Goal: Book appointment/travel/reservation

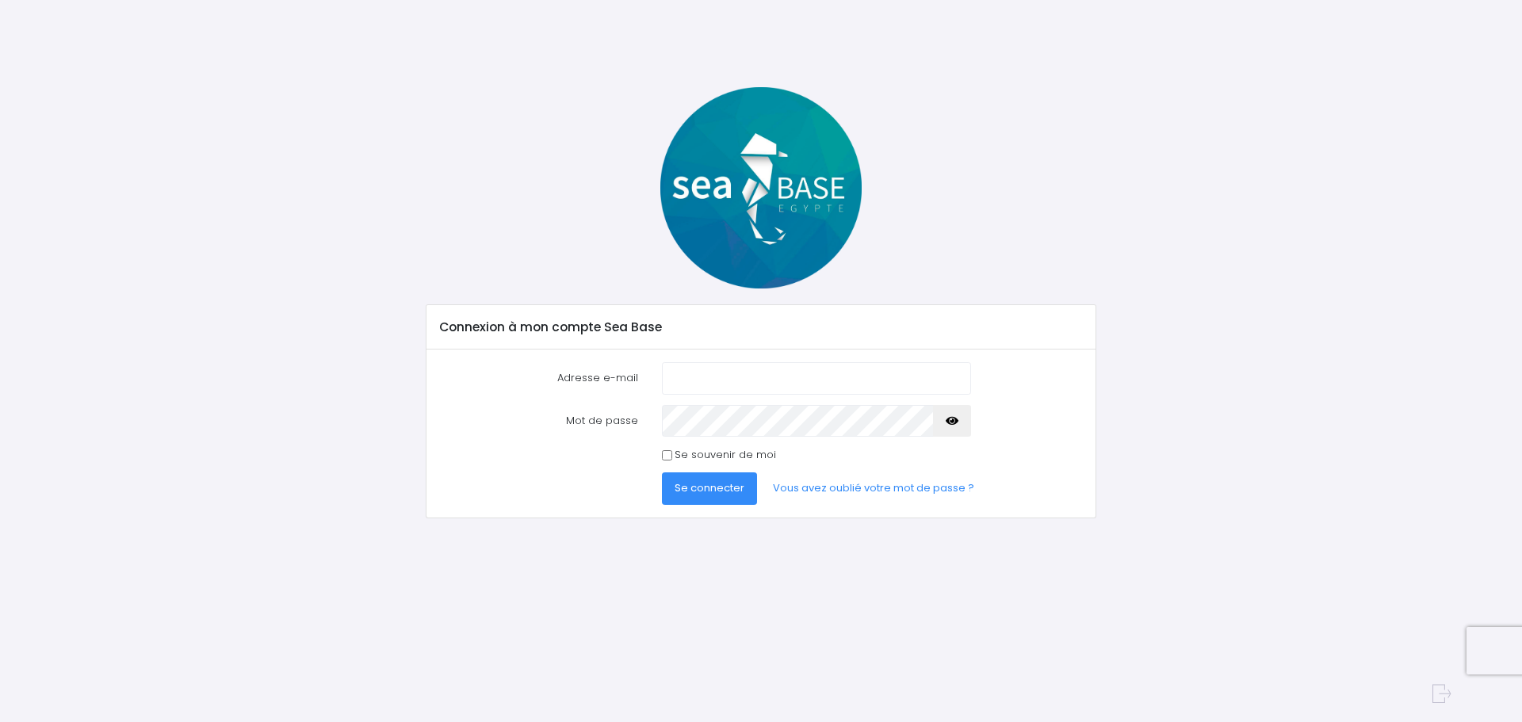
click at [713, 370] on input "Adresse e-mail" at bounding box center [816, 378] width 309 height 32
type input "[EMAIL_ADDRESS][DOMAIN_NAME]"
click at [662, 472] on button "Se connecter" at bounding box center [709, 488] width 95 height 32
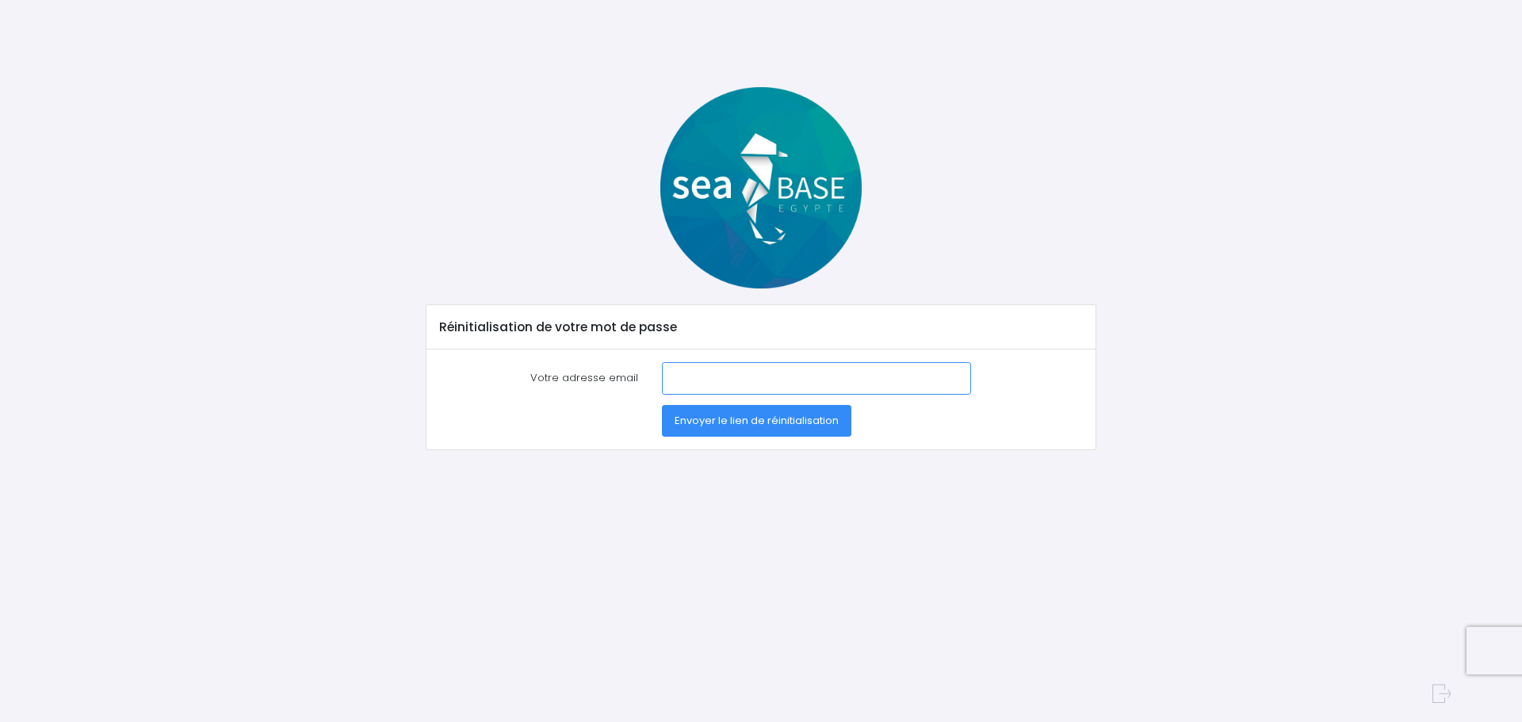
click at [676, 381] on input "Votre adresse email" at bounding box center [816, 378] width 309 height 32
type input "[EMAIL_ADDRESS][DOMAIN_NAME]"
click at [705, 422] on span "Envoyer le lien de réinitialisation" at bounding box center [757, 420] width 164 height 15
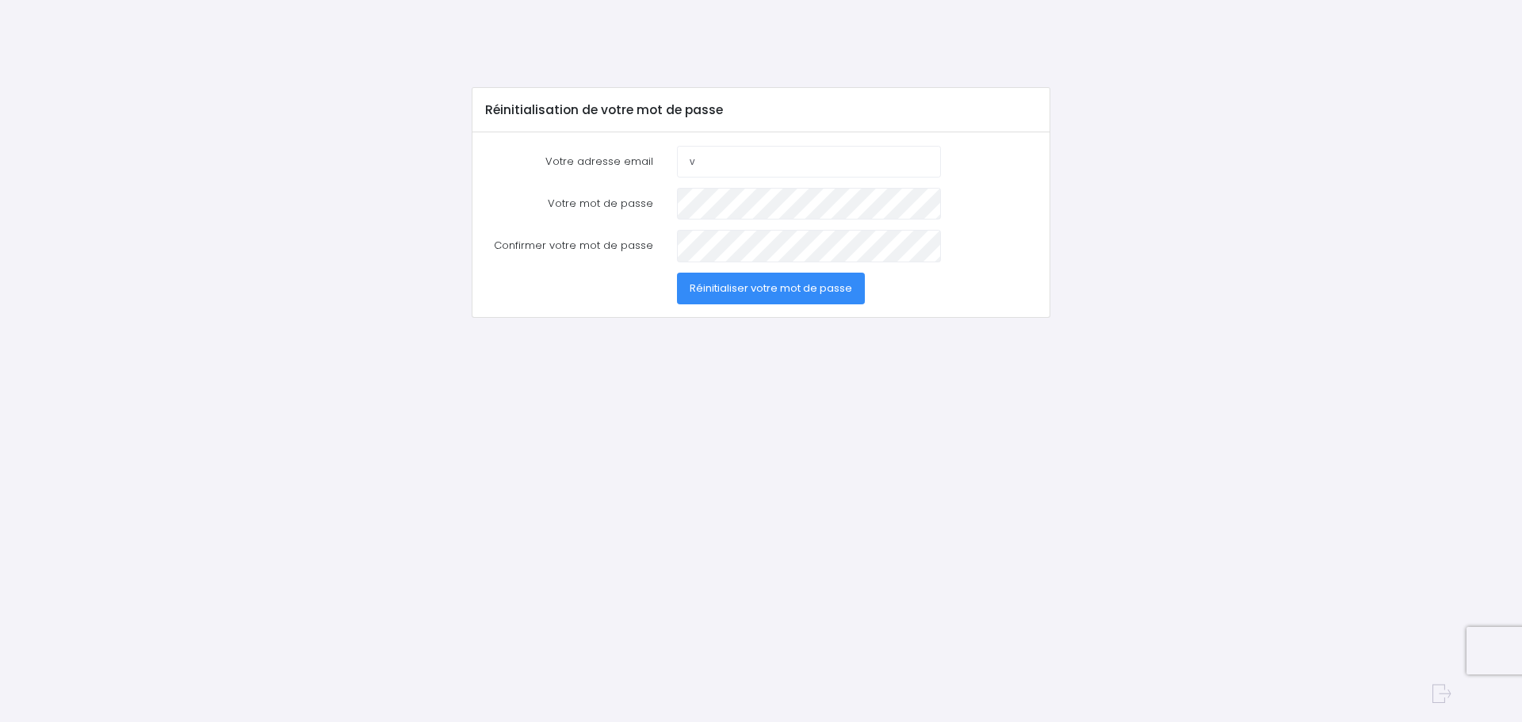
type input "[EMAIL_ADDRESS][DOMAIN_NAME]"
click at [771, 290] on span "Réinitialiser votre mot de passe" at bounding box center [771, 288] width 163 height 15
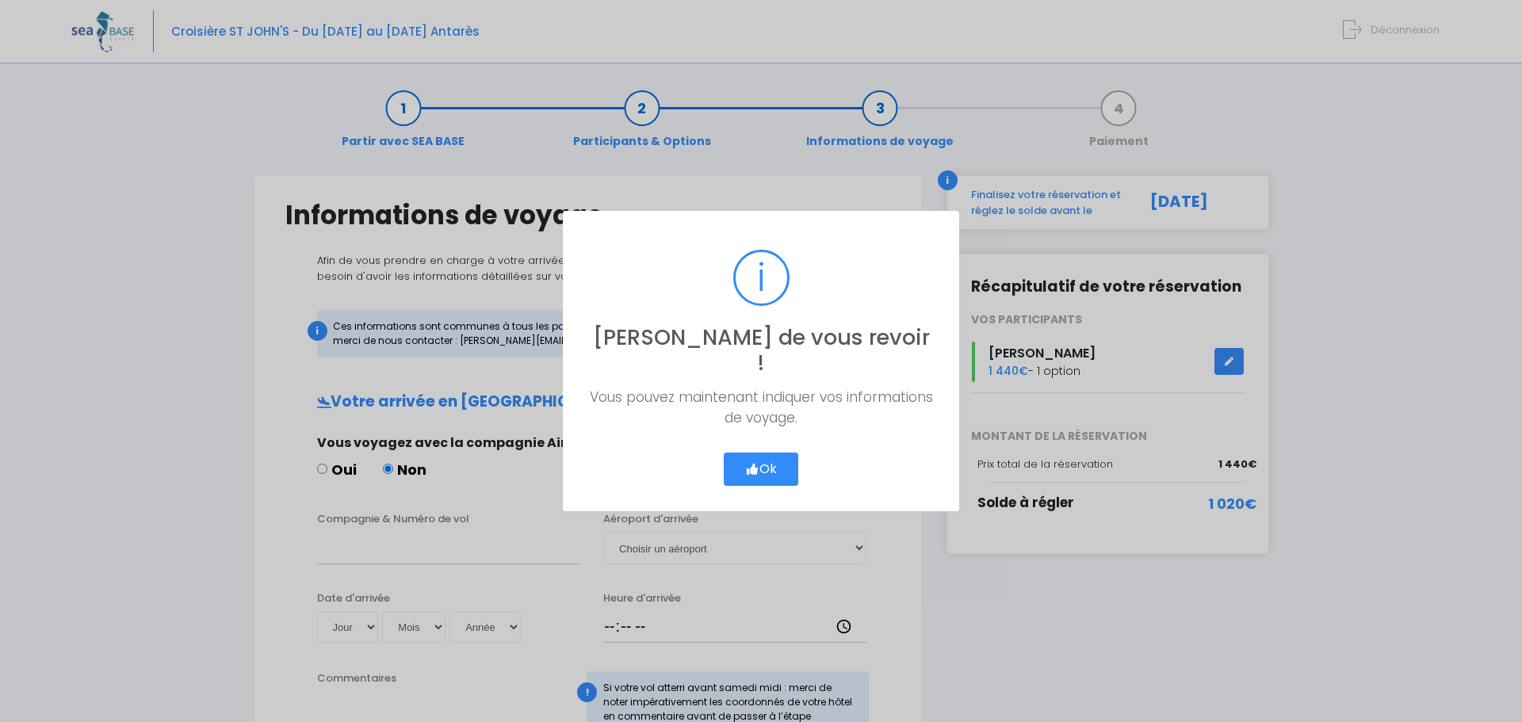
click at [767, 456] on button "Ok" at bounding box center [761, 469] width 75 height 33
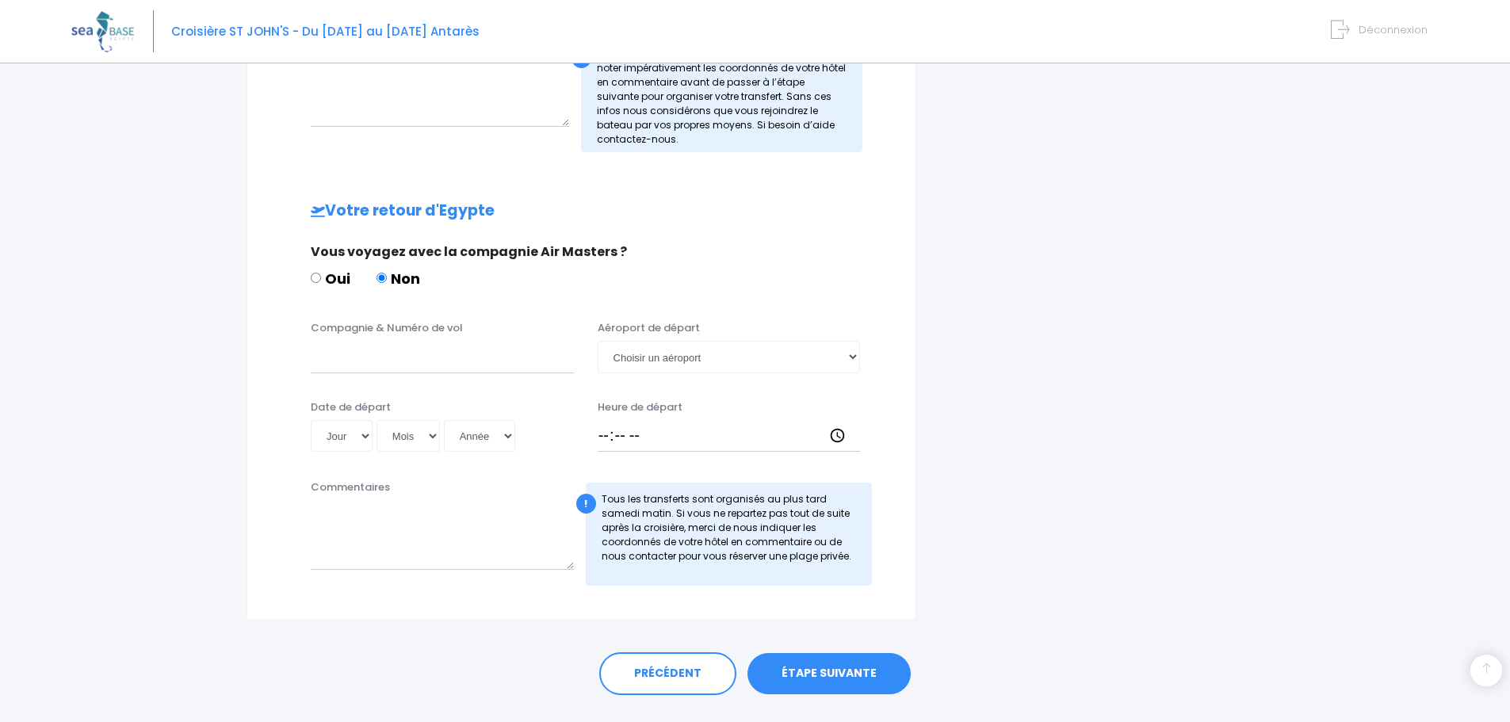
click at [823, 674] on link "ÉTAPE SUIVANTE" at bounding box center [829, 673] width 163 height 41
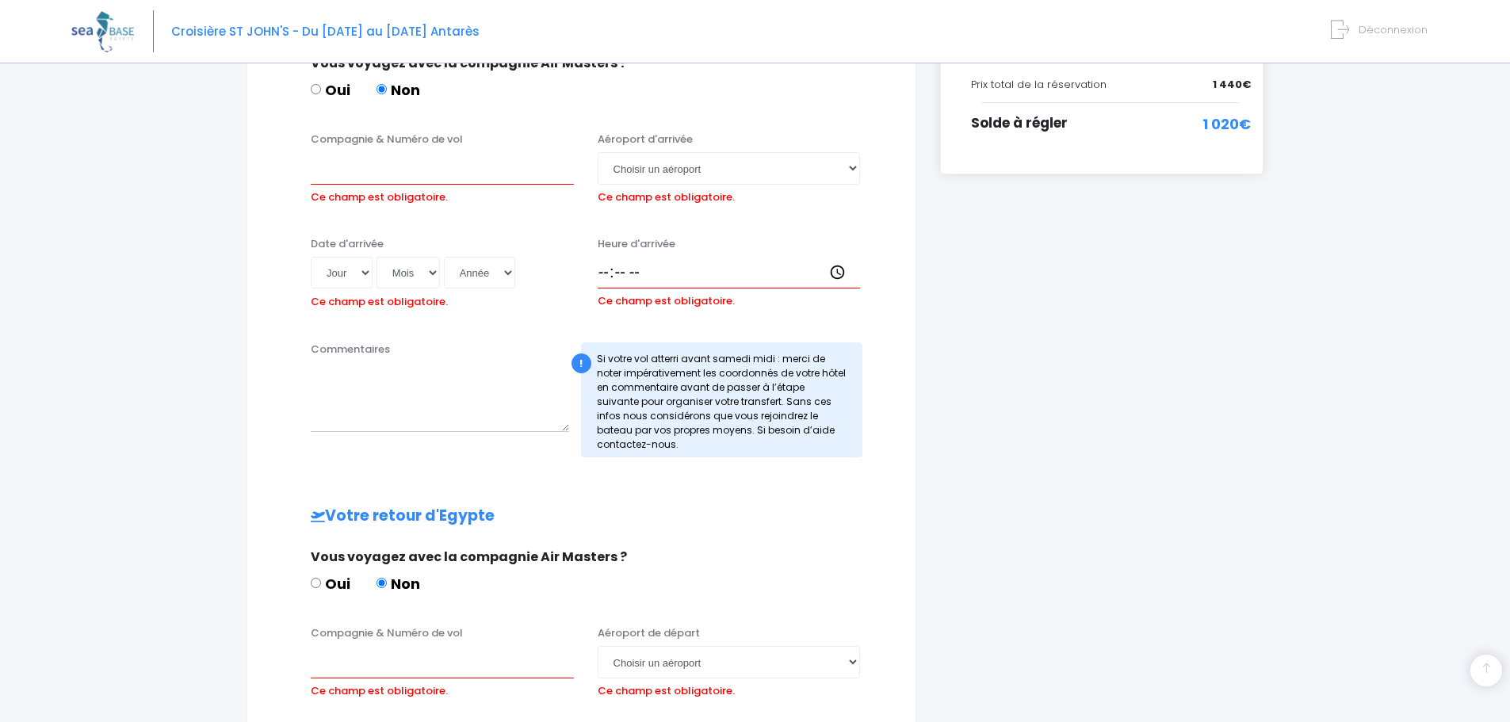
scroll to position [373, 0]
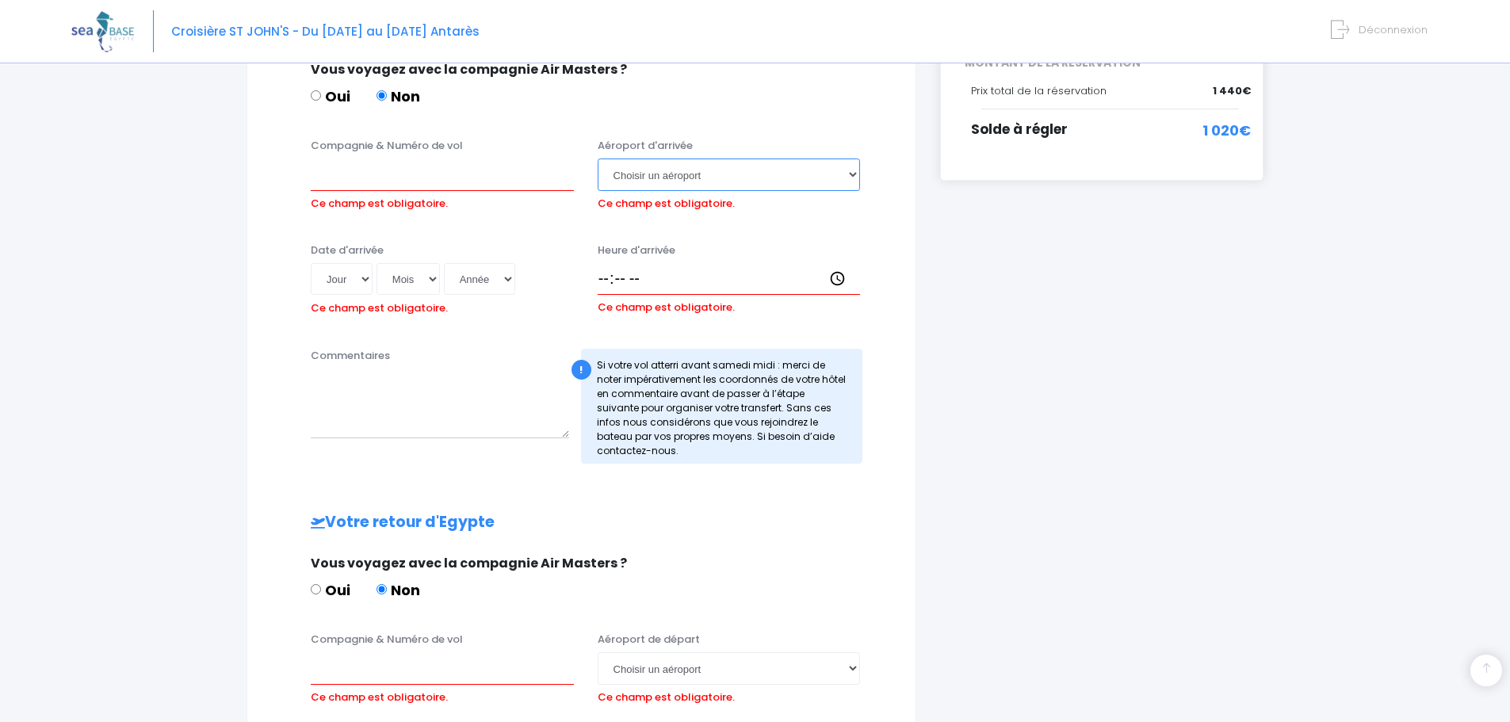
click at [694, 176] on select "Choisir un aéroport Hurghada Marsa Alam" at bounding box center [729, 175] width 263 height 32
select select "Hurghada"
click at [598, 159] on select "Choisir un aéroport Hurghada Marsa Alam" at bounding box center [729, 175] width 263 height 32
click at [459, 175] on input "Compagnie & Numéro de vol" at bounding box center [442, 175] width 263 height 32
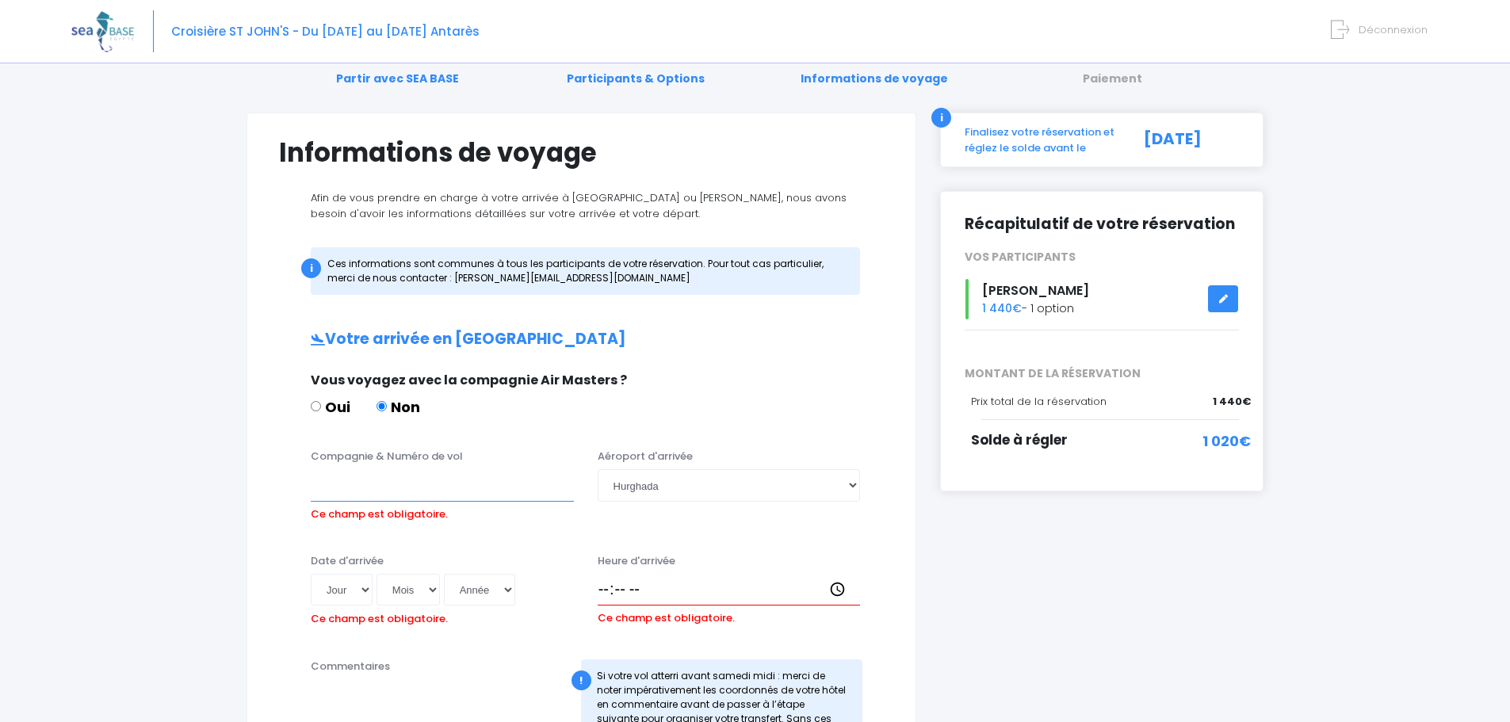
scroll to position [0, 0]
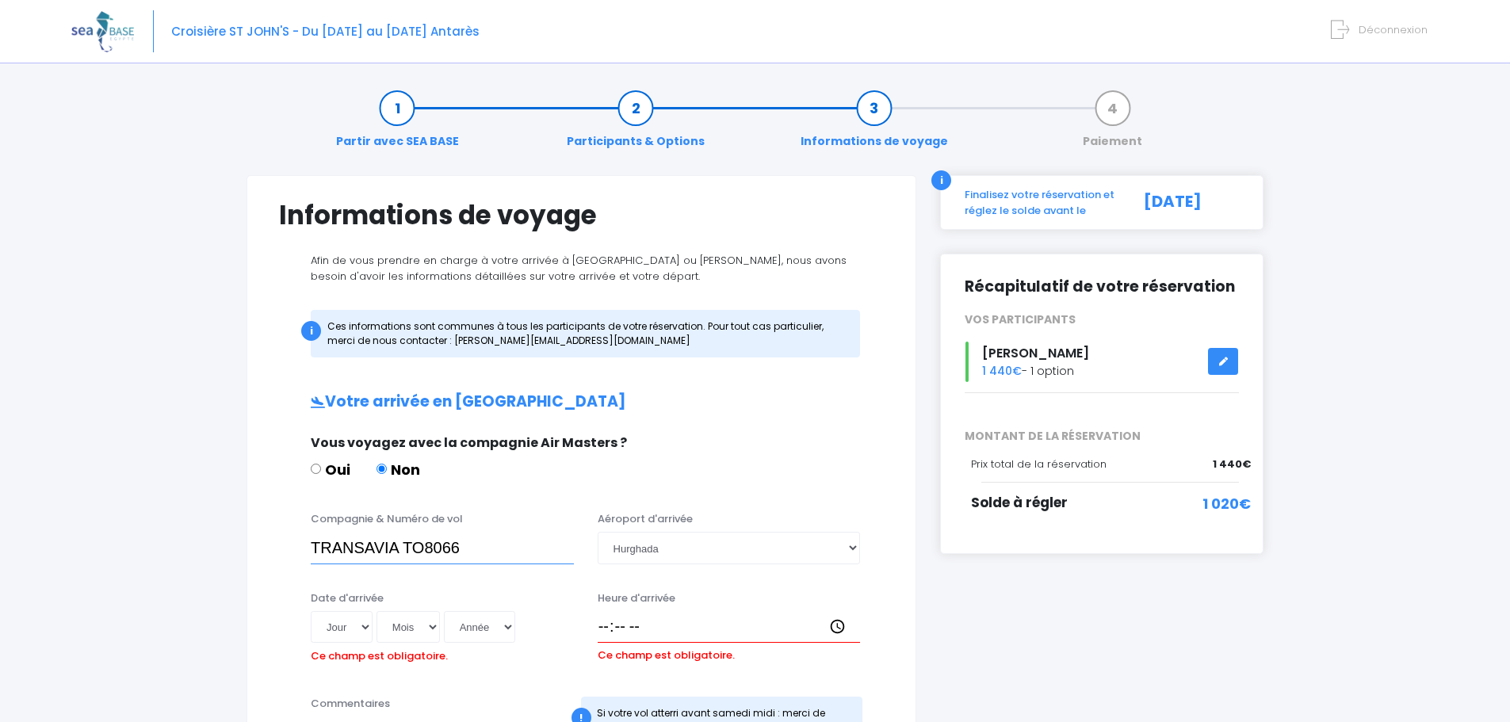
type input "TRANSAVIA TO8066"
click at [361, 626] on select "Jour 01 02 03 04 05 06 07 08 09 10 11 12 13 14 15 16 17 18 19 20 21 22 23 24 25…" at bounding box center [342, 627] width 62 height 32
select select "08"
click at [311, 611] on select "Jour 01 02 03 04 05 06 07 08 09 10 11 12 13 14 15 16 17 18 19 20 21 22 23 24 25…" at bounding box center [342, 627] width 62 height 32
click at [436, 625] on select "Mois 01 02 03 04 05 06 07 08 09 10 11 12" at bounding box center [408, 627] width 63 height 32
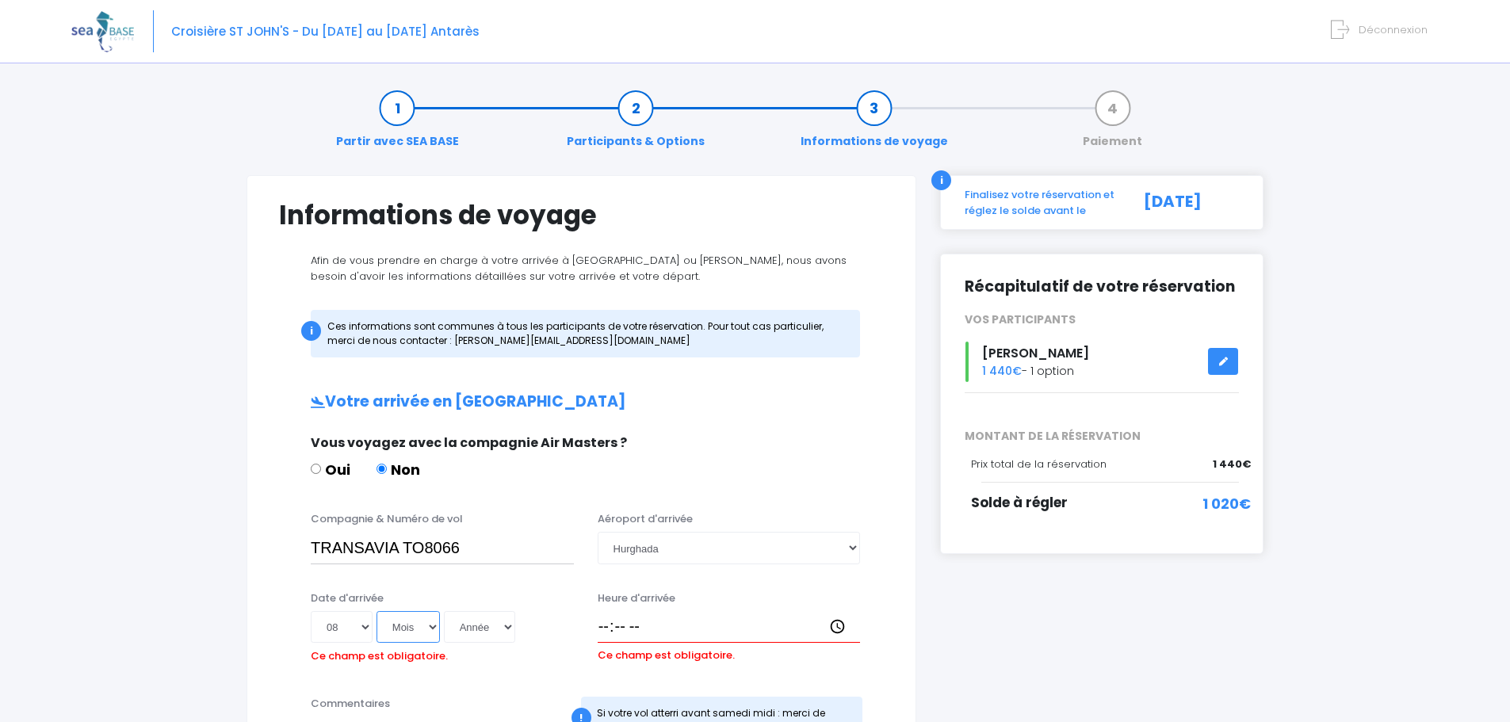
select select "11"
click at [377, 611] on select "Mois 01 02 03 04 05 06 07 08 09 10 11 12" at bounding box center [408, 627] width 63 height 32
click at [483, 627] on select "Année 2045 2044 2043 2042 2041 2040 2039 2038 2037 2036 2035 2034 2033 2032 203…" at bounding box center [479, 627] width 71 height 32
select select "2025"
click at [444, 611] on select "Année 2045 2044 2043 2042 2041 2040 2039 2038 2037 2036 2035 2034 2033 2032 203…" at bounding box center [479, 627] width 71 height 32
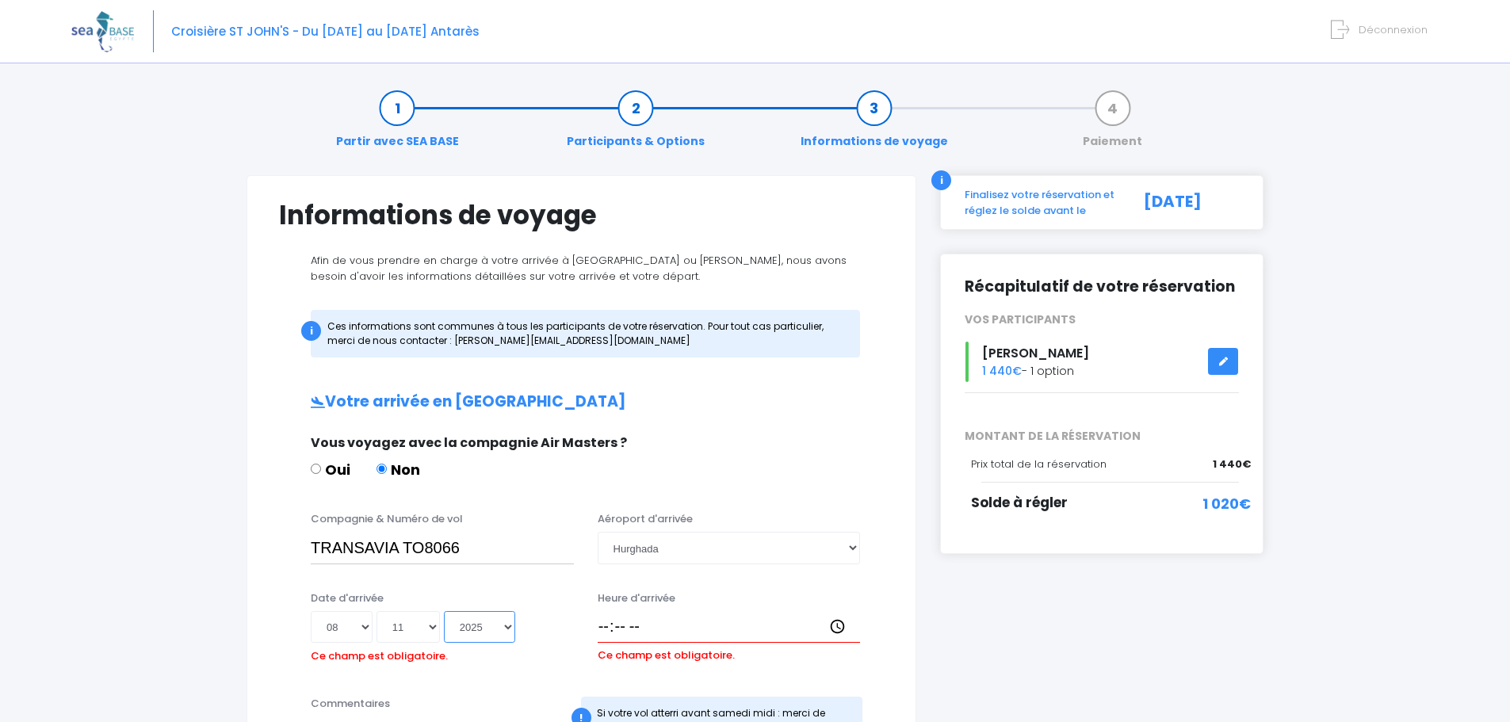
type input "2025-11-08"
click at [645, 629] on input "Heure d'arrivée" at bounding box center [729, 627] width 263 height 32
type input "18:30"
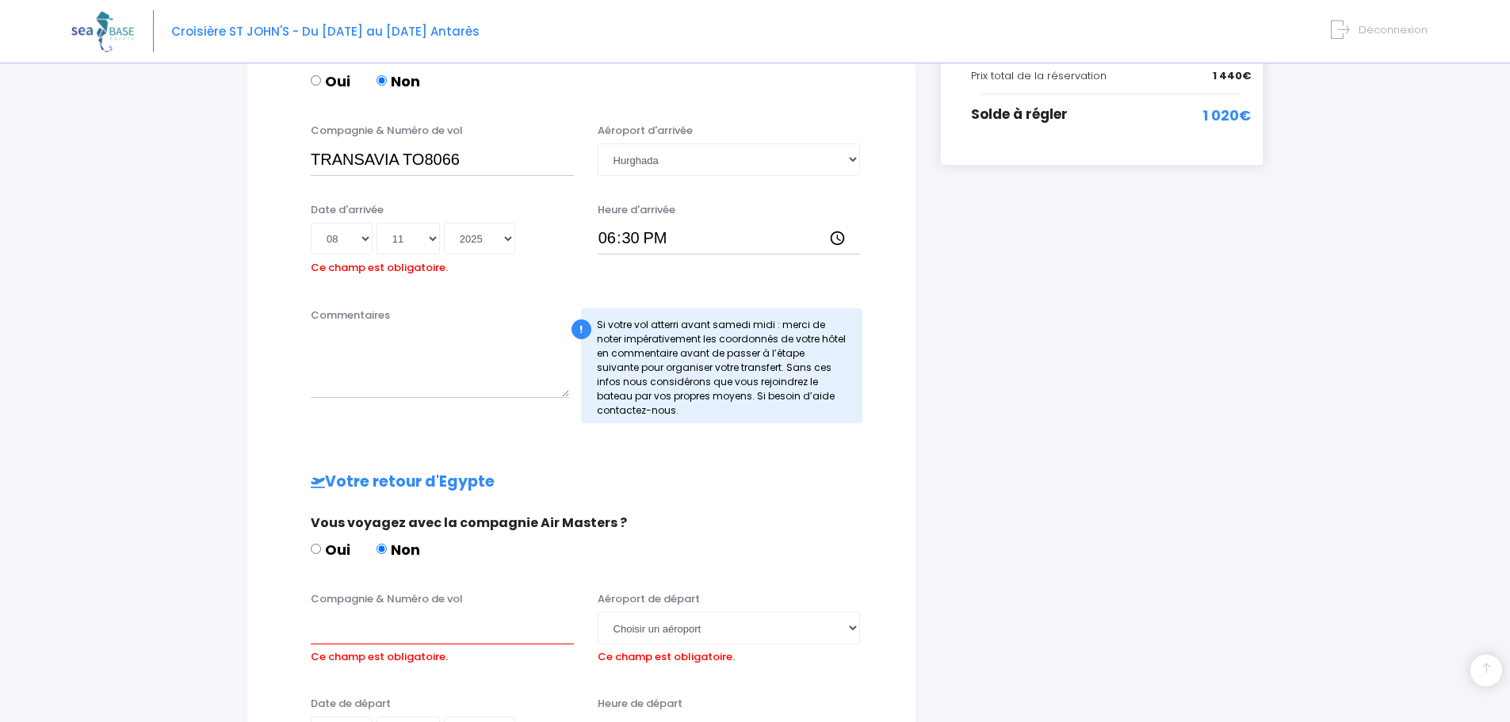
scroll to position [476, 0]
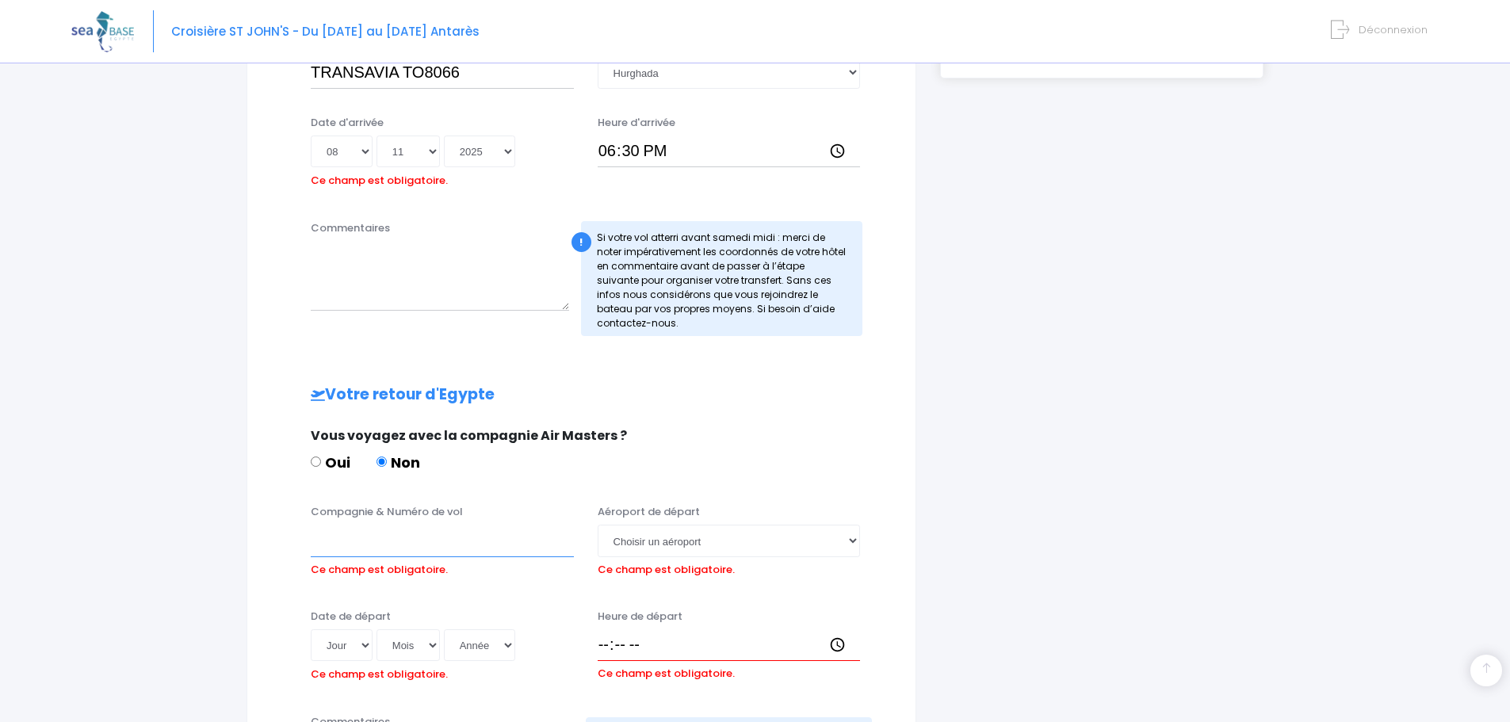
click at [401, 537] on input "Compagnie & Numéro de vol" at bounding box center [442, 541] width 263 height 32
type input "TRANSAVIA TO8067"
click at [677, 537] on select "Choisir un aéroport Hurghada Marsa Alam" at bounding box center [729, 541] width 263 height 32
select select "Hurghada"
click at [598, 525] on select "Choisir un aéroport Hurghada Marsa Alam" at bounding box center [729, 541] width 263 height 32
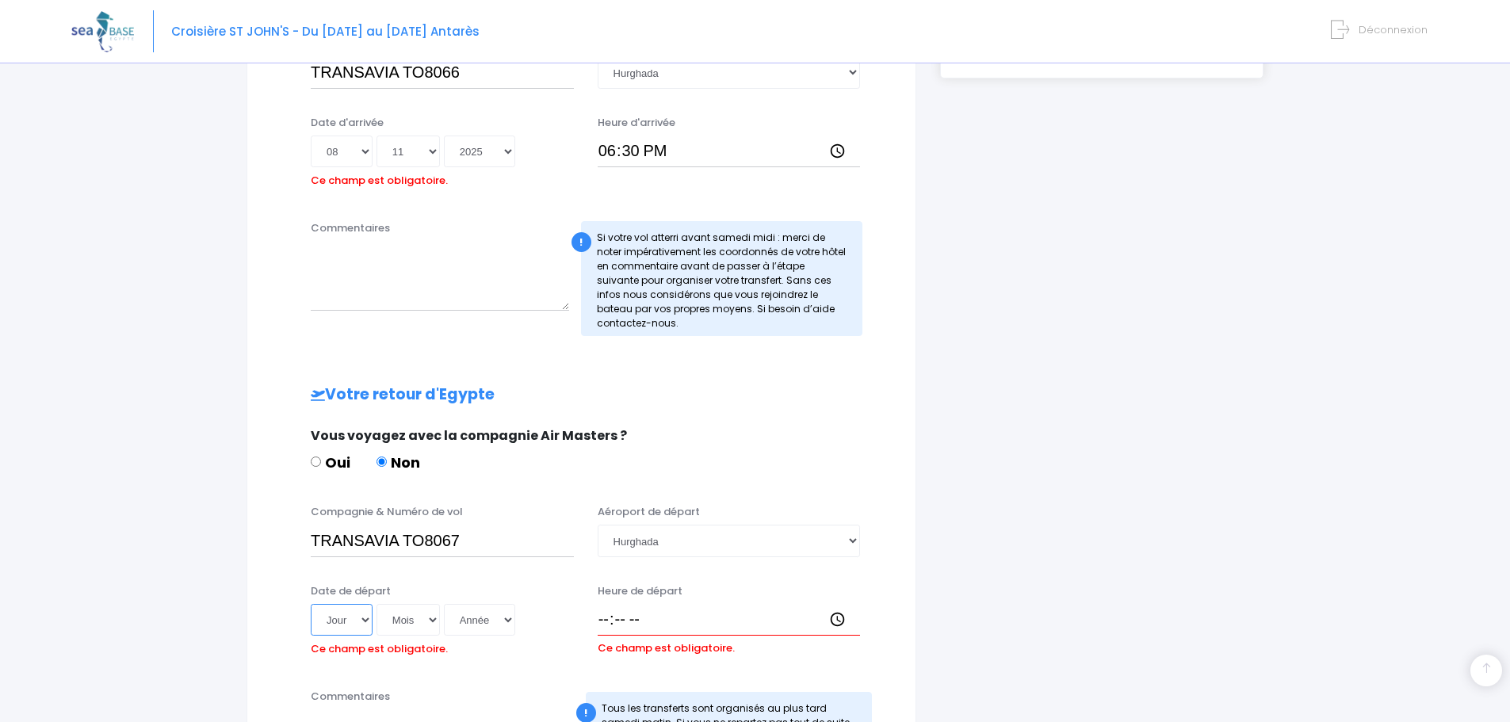
click at [350, 622] on select "Jour 01 02 03 04 05 06 07 08 09 10 11 12 13 14 15 16 17 18 19 20 21 22 23 24 25…" at bounding box center [342, 620] width 62 height 32
select select "15"
click at [311, 604] on select "Jour 01 02 03 04 05 06 07 08 09 10 11 12 13 14 15 16 17 18 19 20 21 22 23 24 25…" at bounding box center [342, 620] width 62 height 32
click at [414, 621] on select "Mois 01 02 03 04 05 06 07 08 09 10 11 12" at bounding box center [408, 620] width 63 height 32
select select "11"
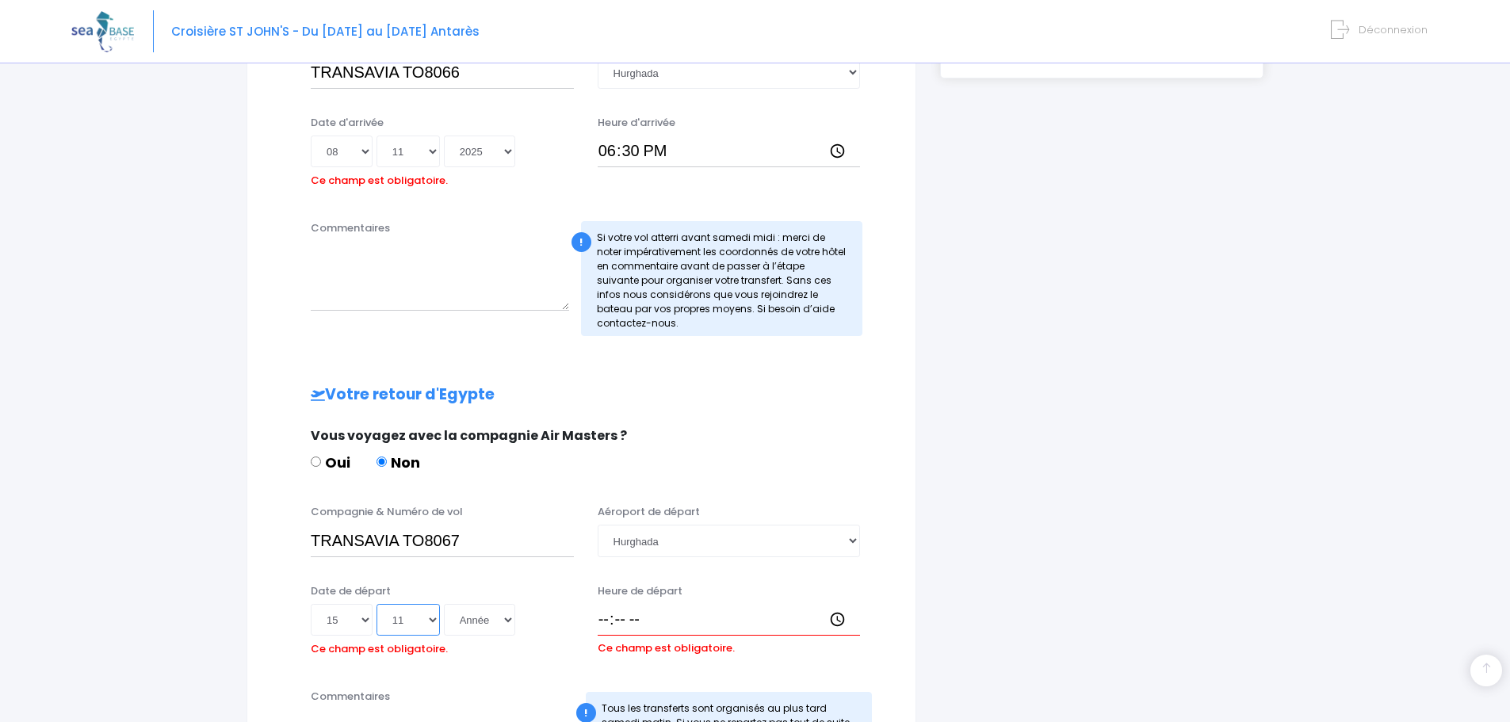
click at [377, 604] on select "Mois 01 02 03 04 05 06 07 08 09 10 11 12" at bounding box center [408, 620] width 63 height 32
click at [473, 621] on select "Année 2045 2044 2043 2042 2041 2040 2039 2038 2037 2036 2035 2034 2033 2032 203…" at bounding box center [479, 620] width 71 height 32
select select "2025"
click at [444, 604] on select "Année 2045 2044 2043 2042 2041 2040 2039 2038 2037 2036 2035 2034 2033 2032 203…" at bounding box center [479, 620] width 71 height 32
type input "2025-11-15"
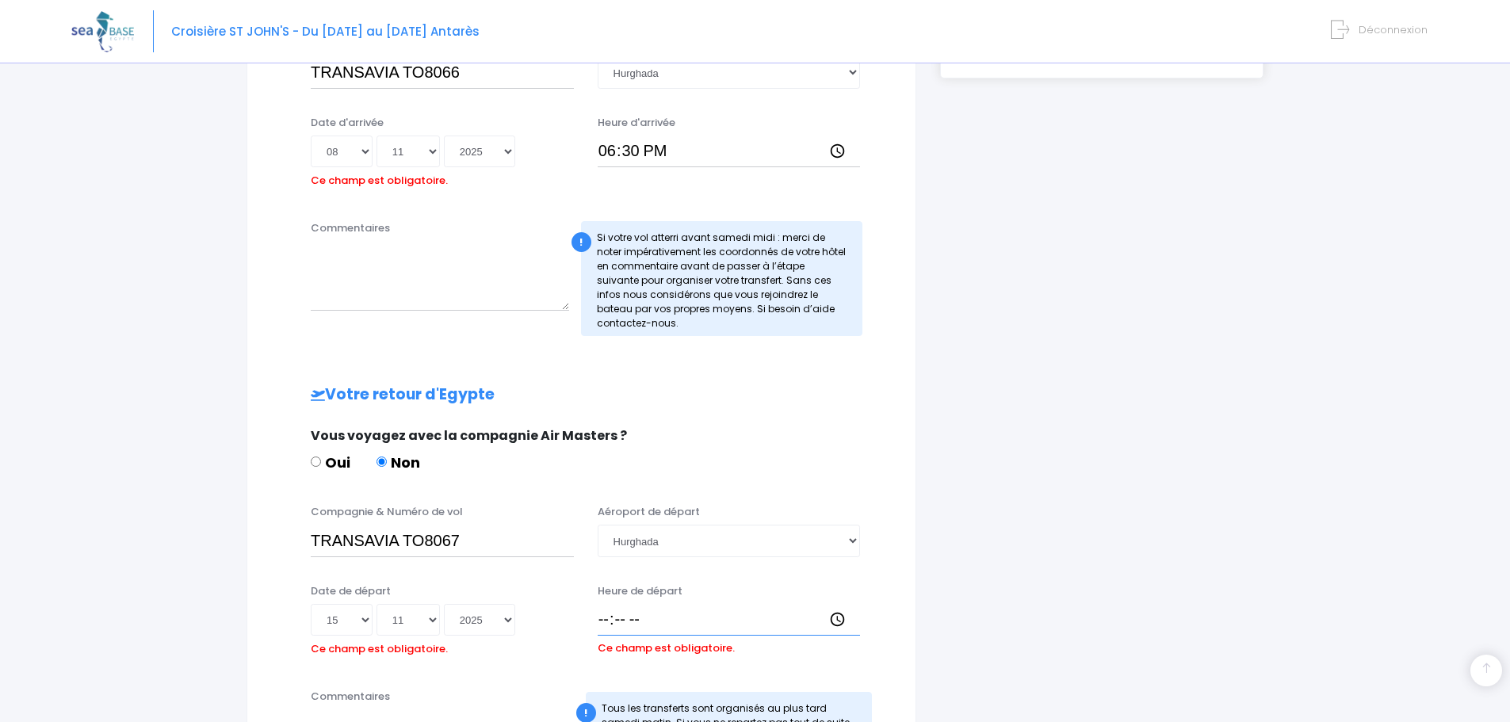
click at [651, 625] on input "Heure de départ" at bounding box center [729, 620] width 263 height 32
type input "19:25"
click at [751, 402] on h2 "Votre retour d'Egypte" at bounding box center [581, 395] width 605 height 18
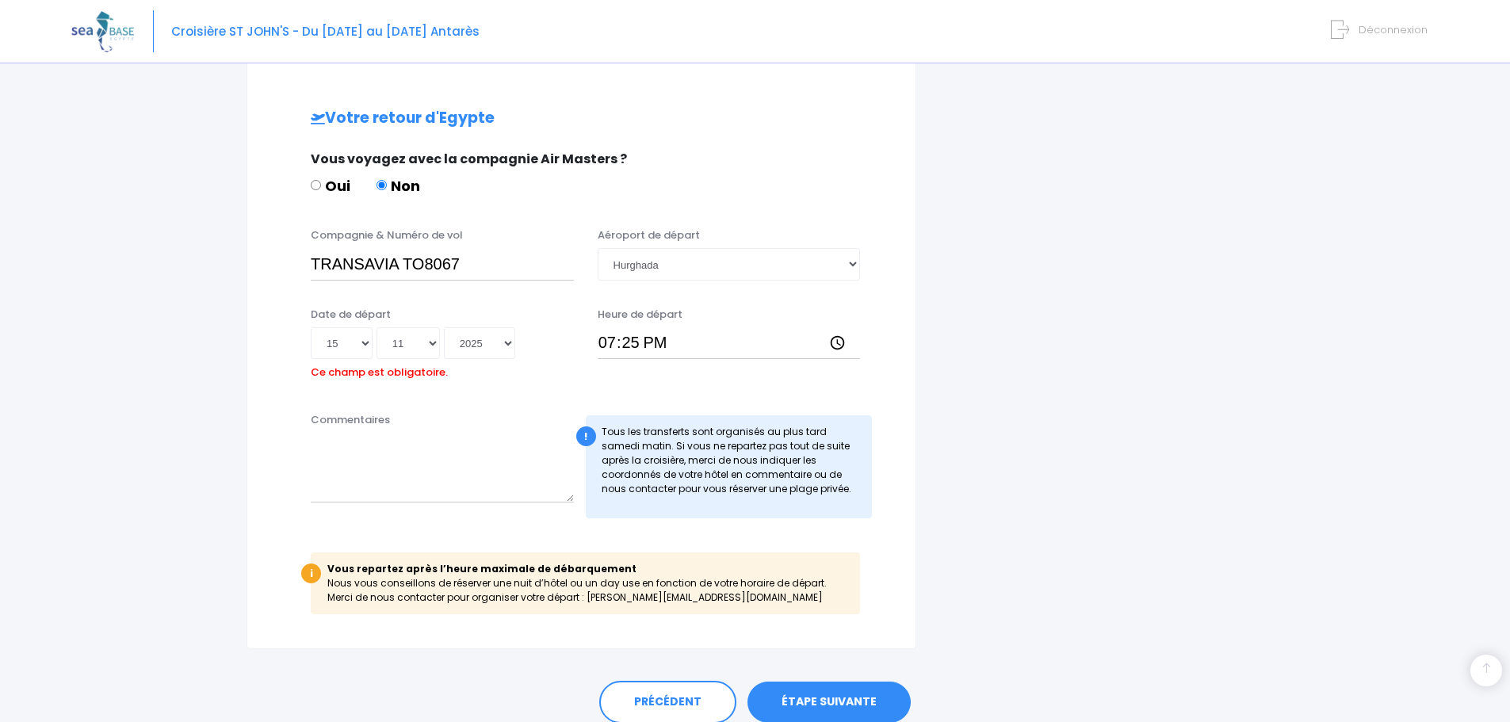
scroll to position [793, 0]
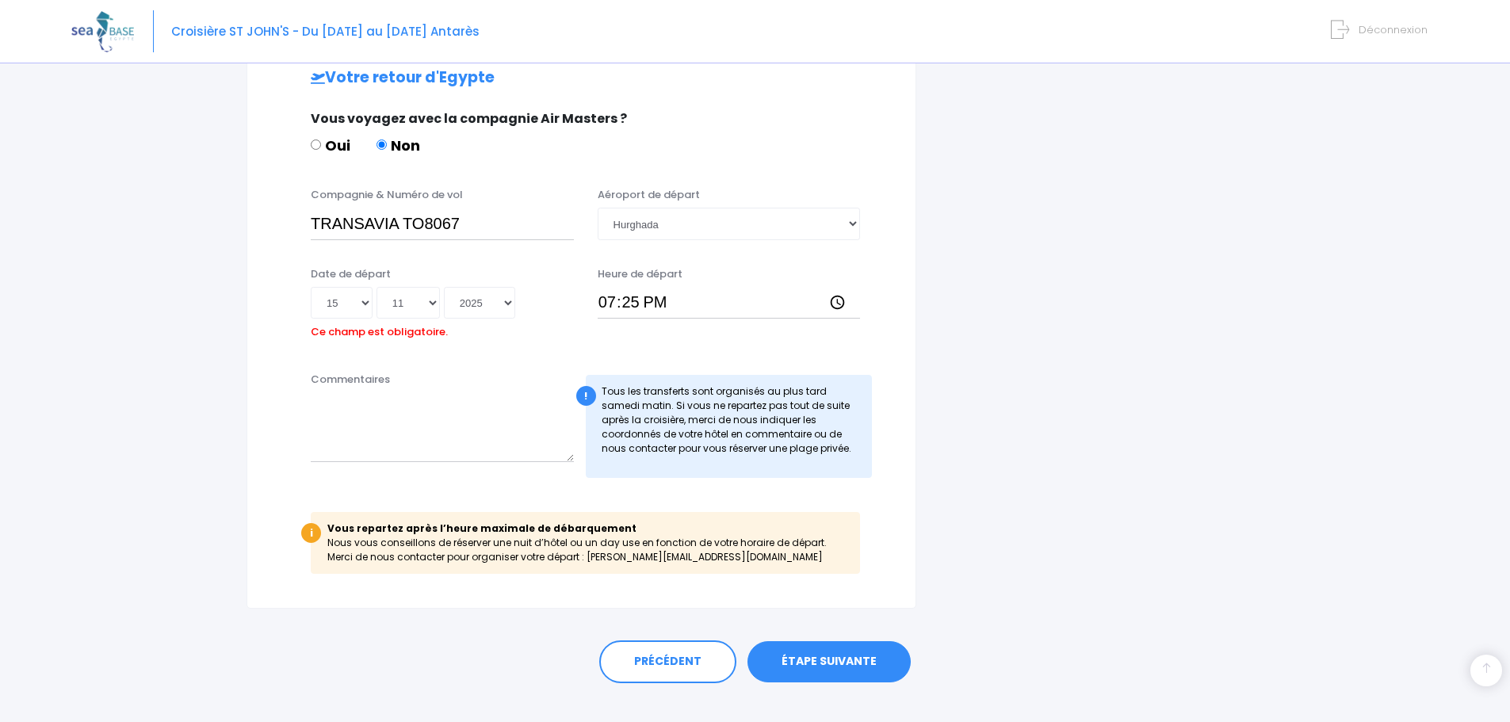
click at [846, 659] on link "ÉTAPE SUIVANTE" at bounding box center [829, 661] width 163 height 41
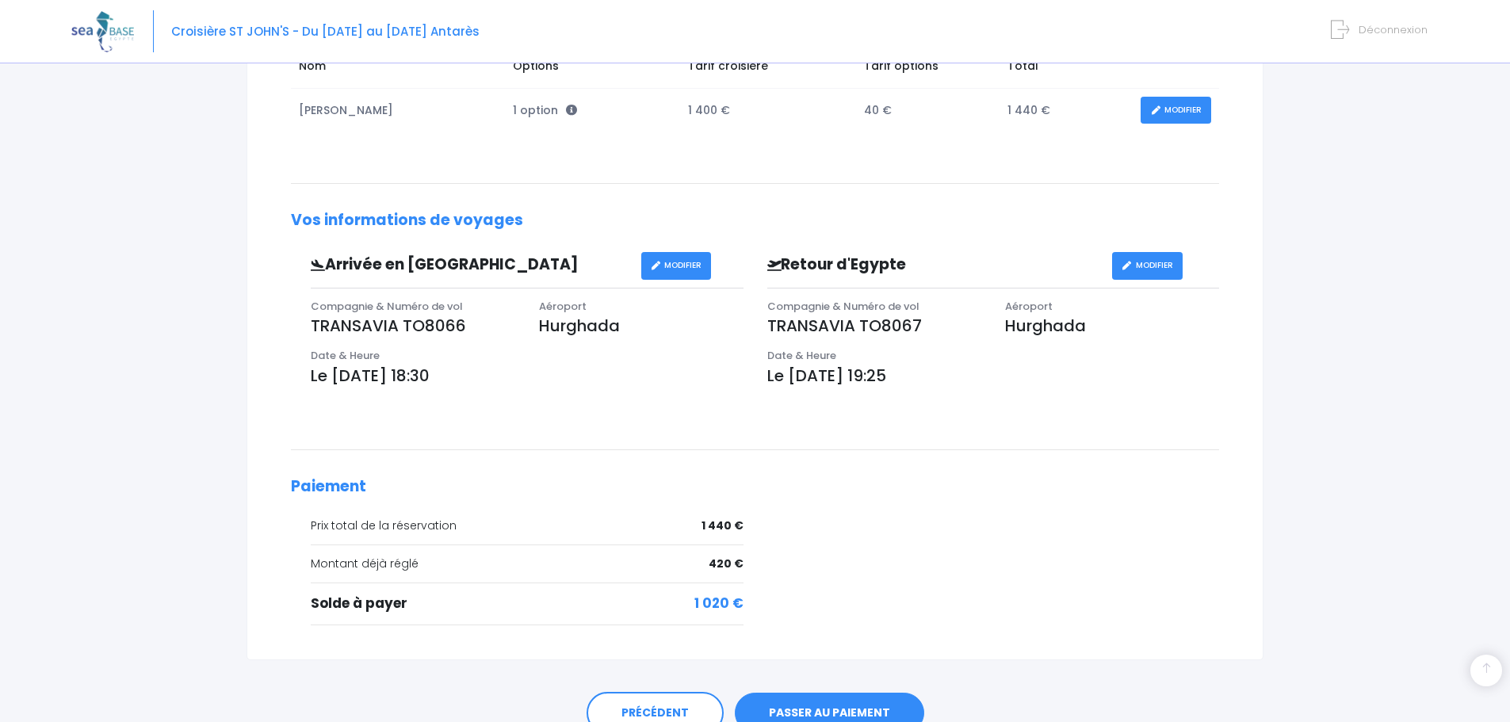
scroll to position [392, 0]
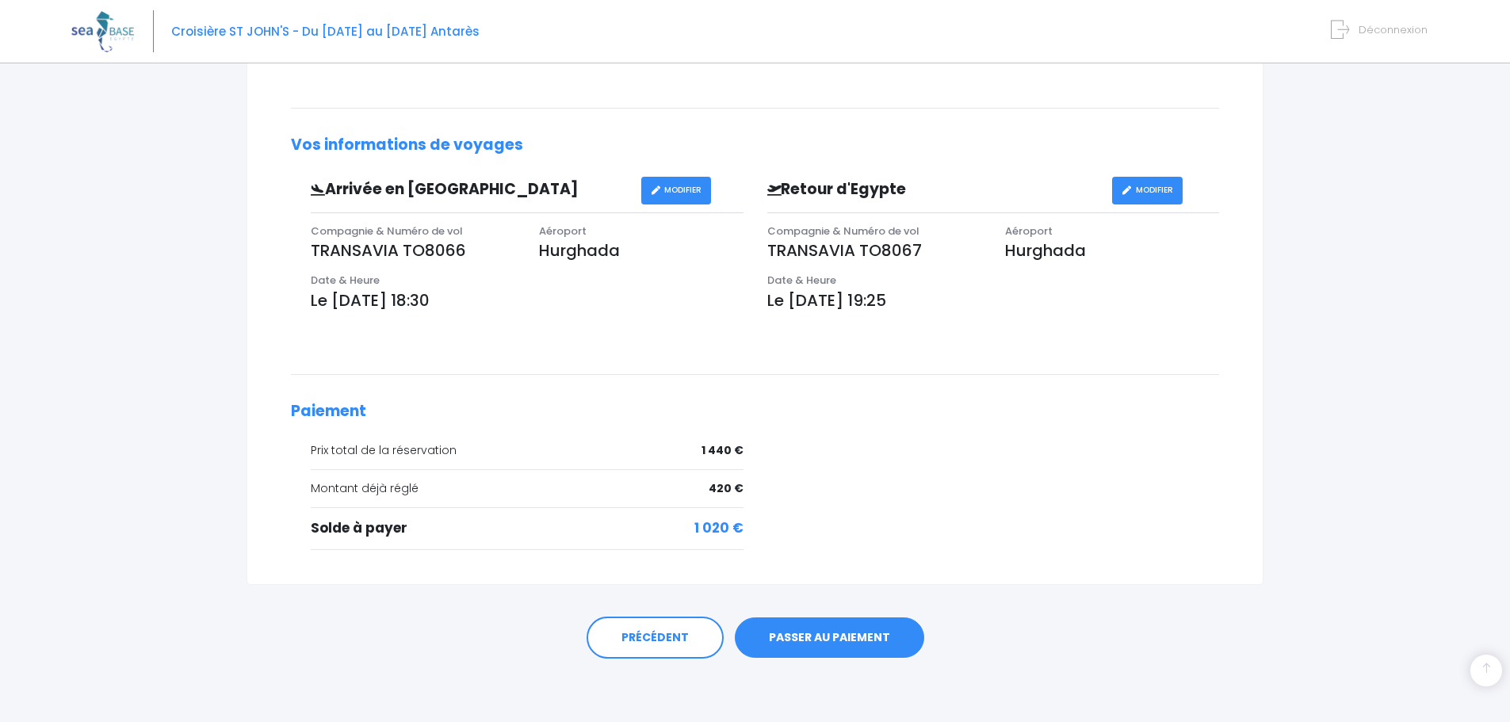
click at [846, 635] on link "PASSER AU PAIEMENT" at bounding box center [829, 638] width 189 height 41
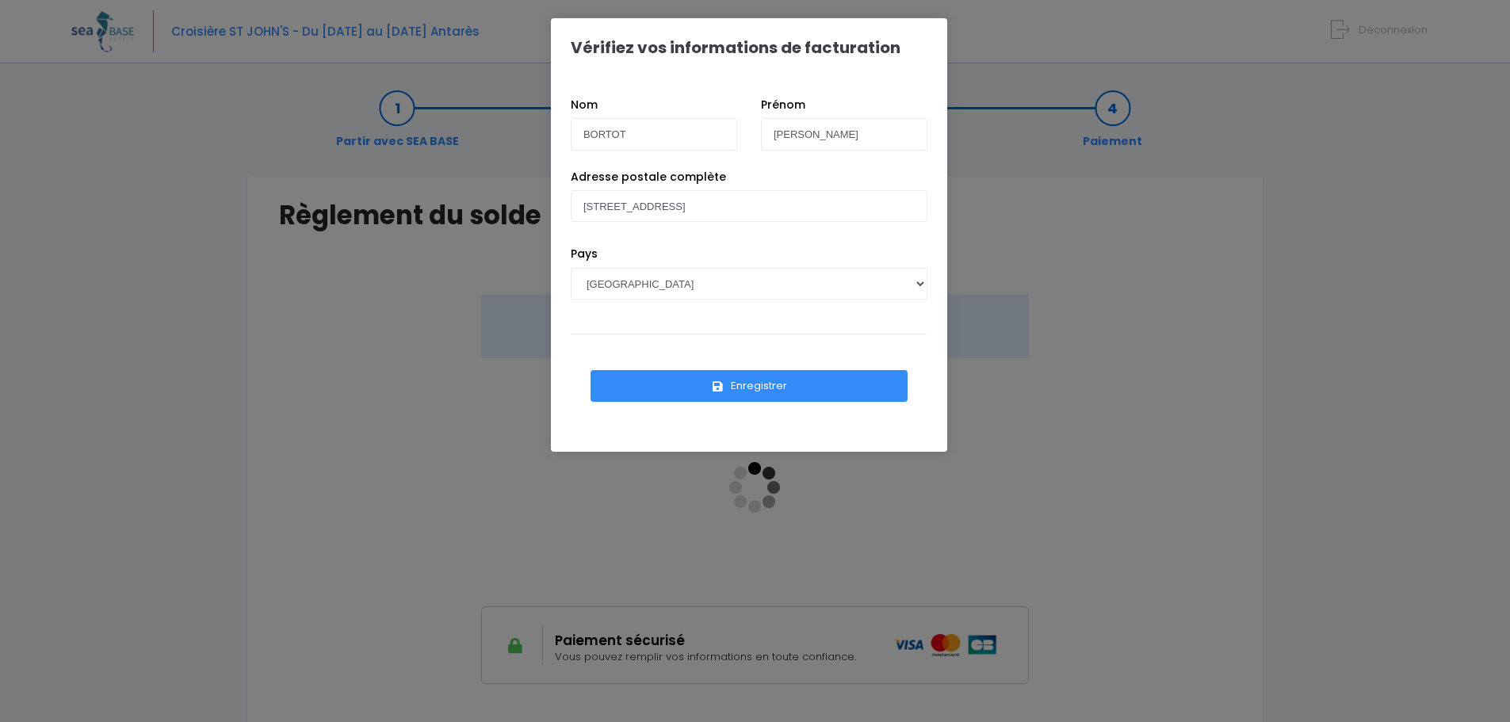
click at [755, 386] on button "Enregistrer" at bounding box center [749, 386] width 317 height 32
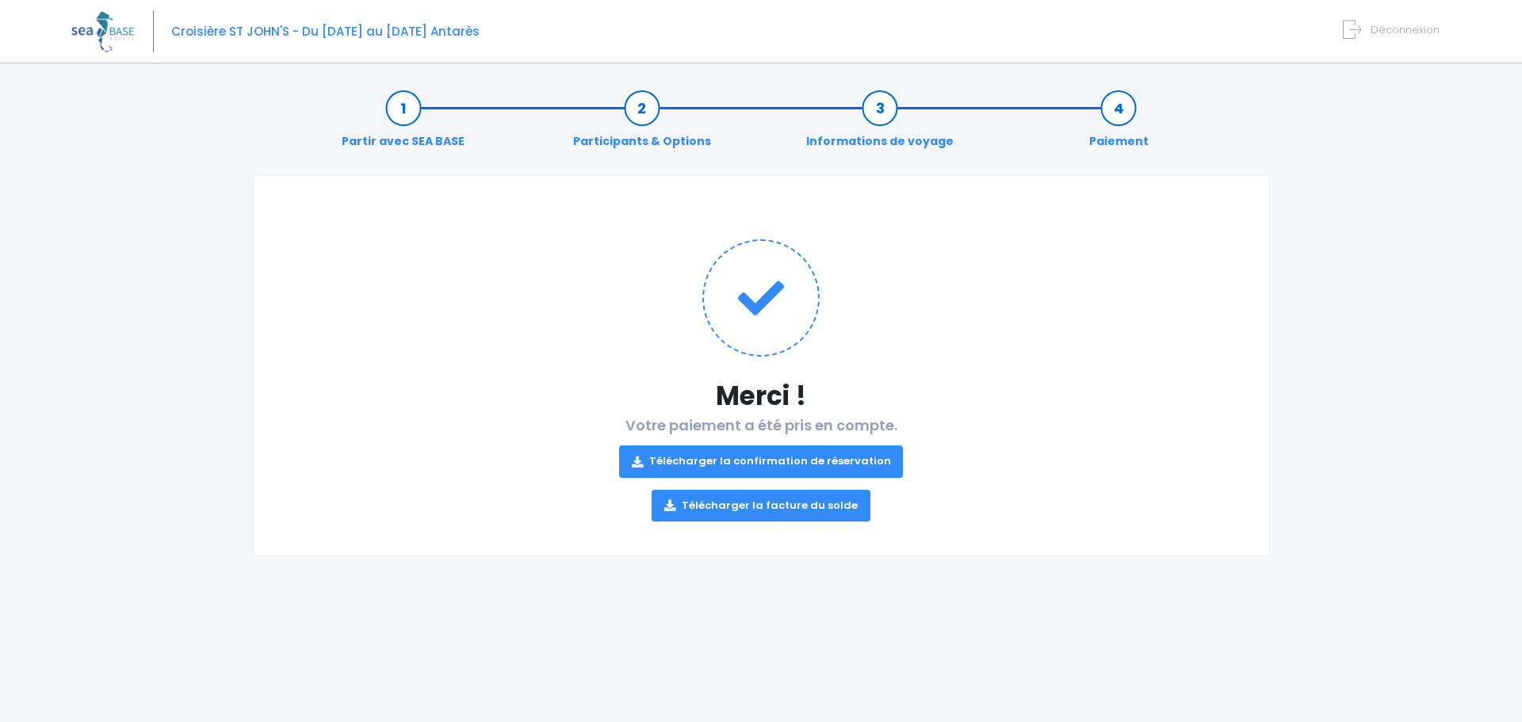
click at [797, 460] on link "Télécharger la confirmation de réservation" at bounding box center [761, 462] width 285 height 32
click at [718, 504] on link "Télécharger la facture du solde" at bounding box center [761, 506] width 219 height 32
